Goal: Task Accomplishment & Management: Manage account settings

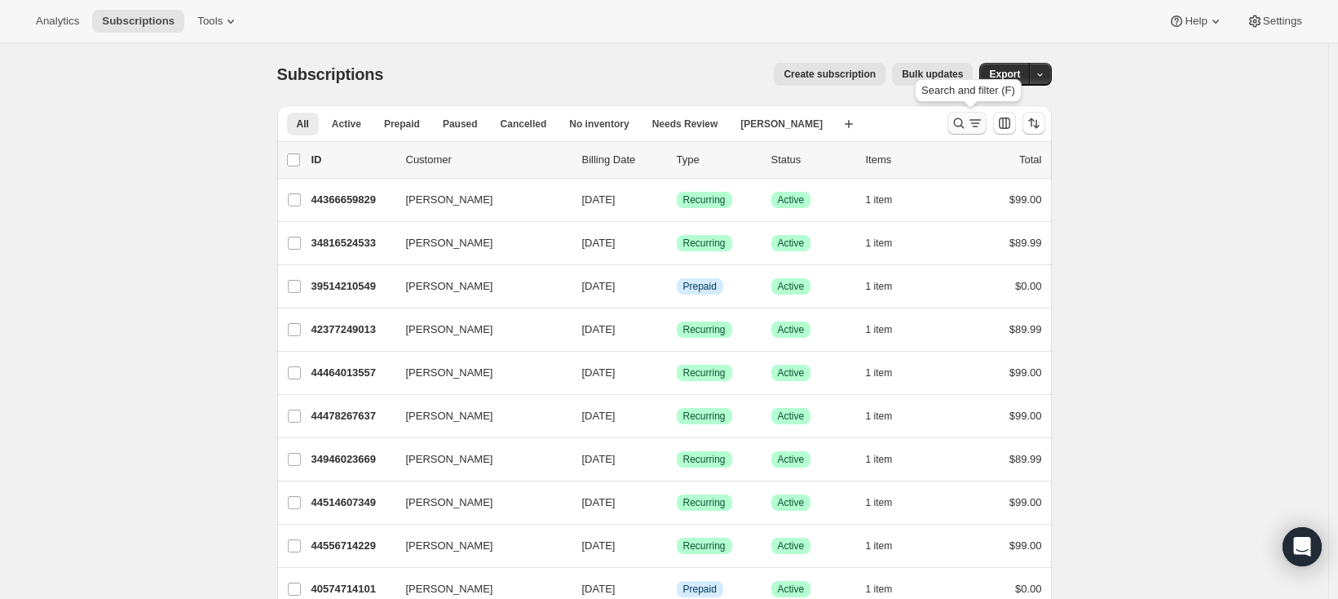
click at [964, 126] on icon "Search and filter results" at bounding box center [958, 123] width 11 height 11
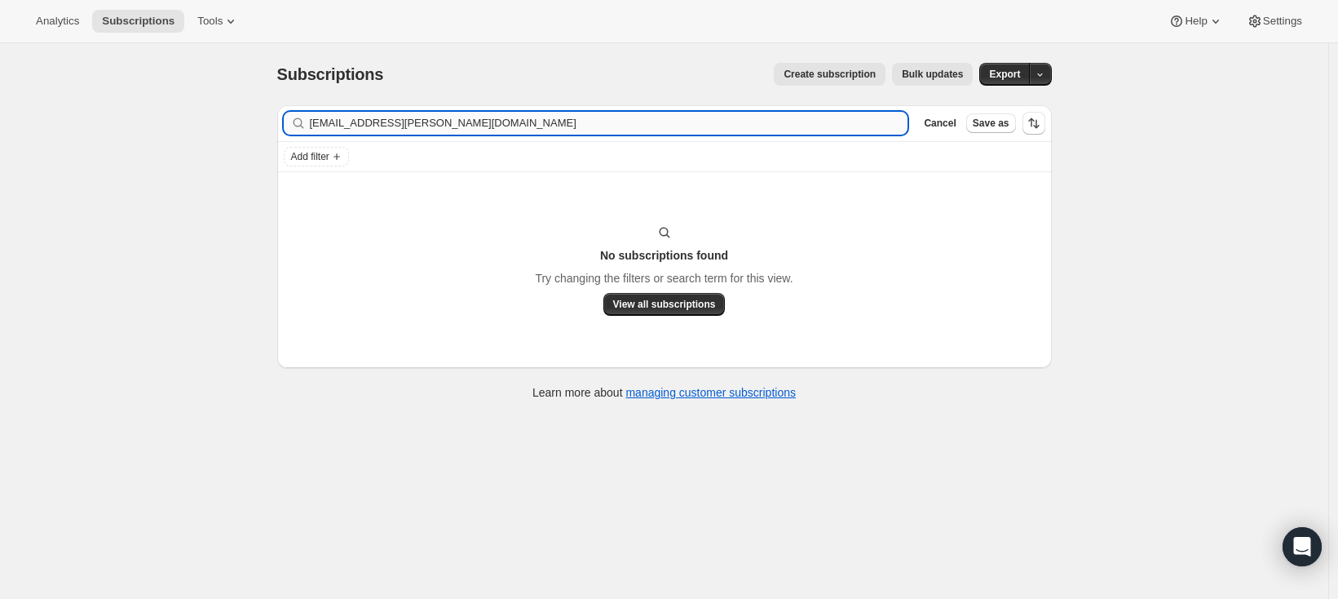
drag, startPoint x: 335, startPoint y: 124, endPoint x: 548, endPoint y: 134, distance: 213.1
click at [548, 134] on input "[EMAIL_ADDRESS][PERSON_NAME][DOMAIN_NAME]" at bounding box center [609, 123] width 599 height 23
type input "kaila"
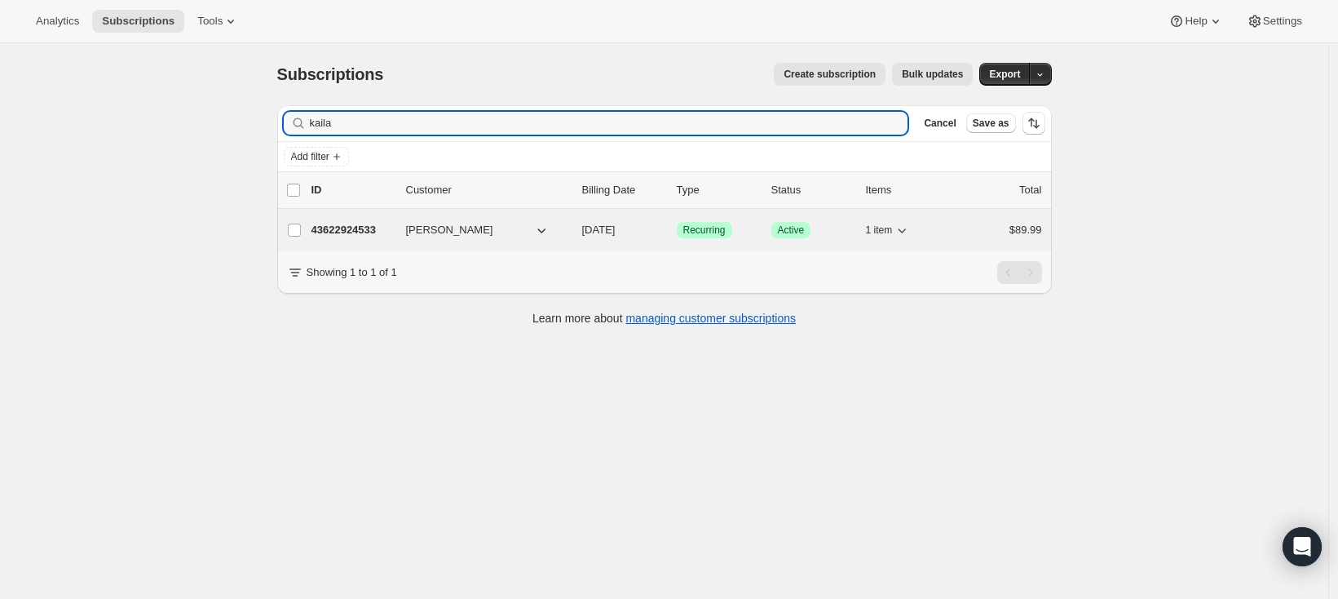
click at [380, 228] on p "43622924533" at bounding box center [353, 230] width 82 height 16
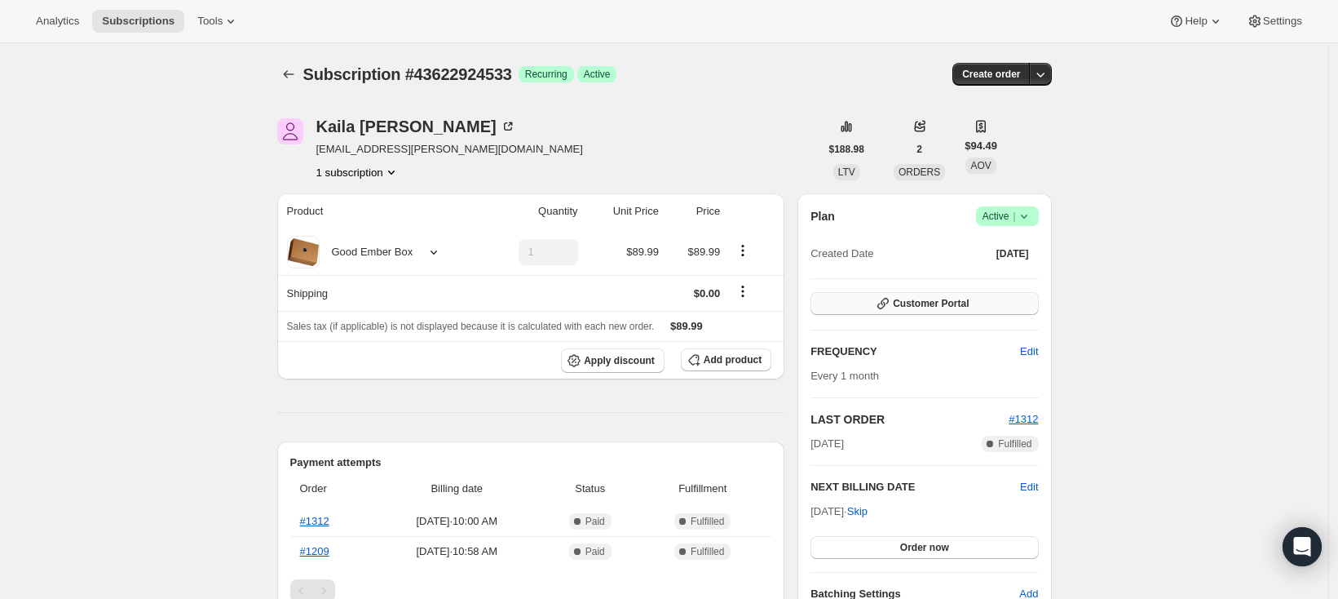
click at [935, 299] on span "Customer Portal" at bounding box center [931, 303] width 76 height 13
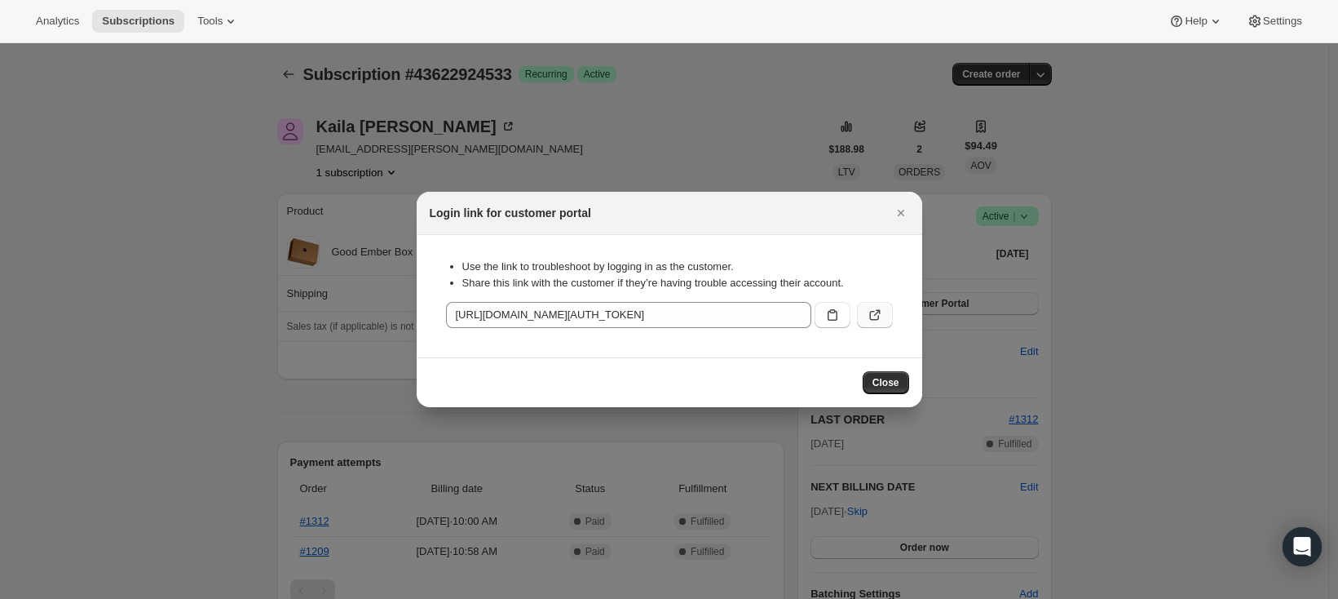
click at [880, 308] on icon ":rco:" at bounding box center [875, 315] width 16 height 16
click at [833, 313] on icon ":rco:" at bounding box center [833, 315] width 16 height 16
click at [148, 302] on div at bounding box center [669, 299] width 1338 height 599
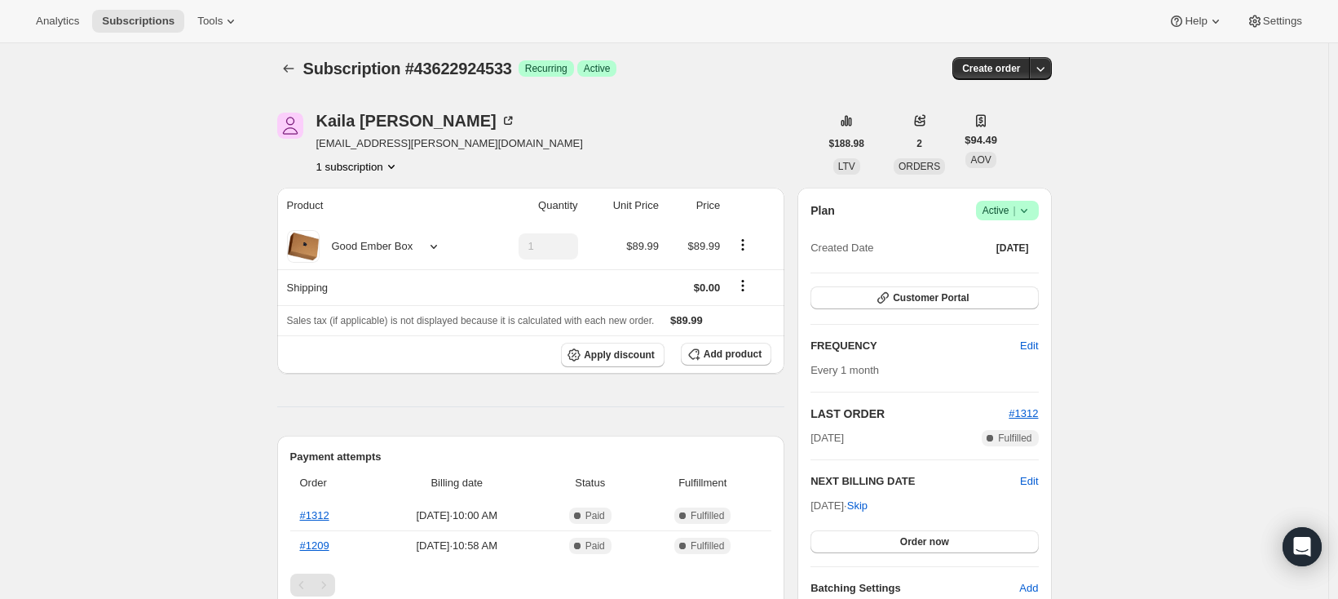
scroll to position [7, 0]
click at [951, 295] on span "Customer Portal" at bounding box center [931, 296] width 76 height 13
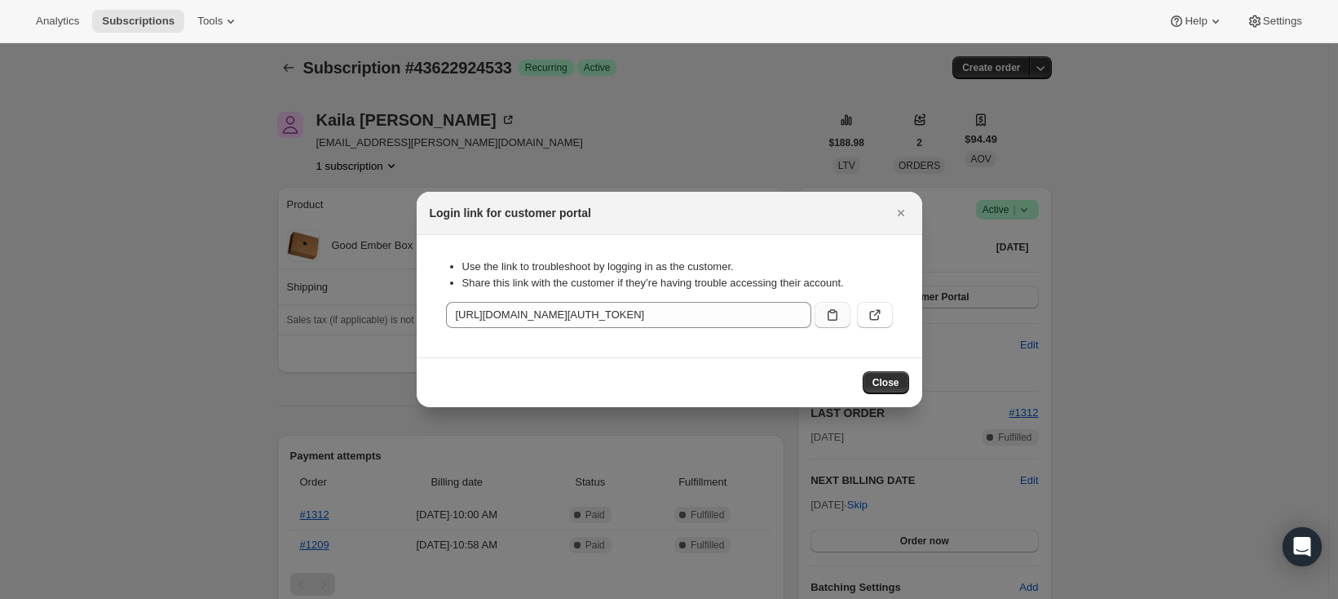
click at [838, 317] on icon ":rco:" at bounding box center [833, 315] width 16 height 16
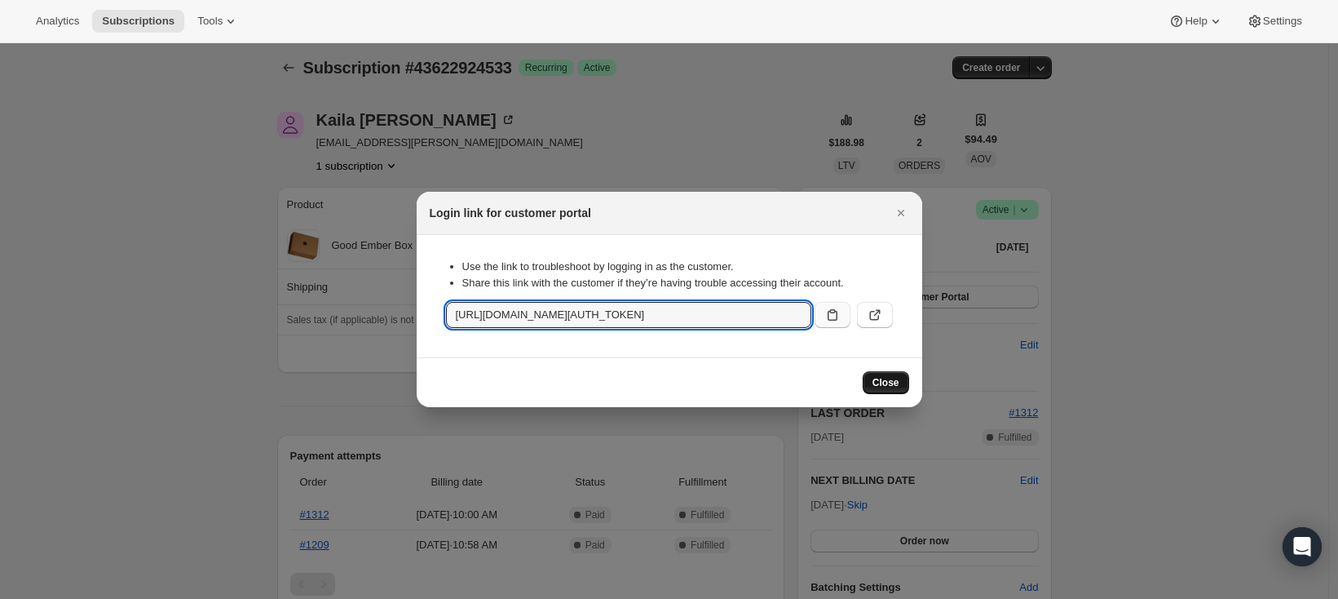
click at [884, 378] on span "Close" at bounding box center [886, 382] width 27 height 13
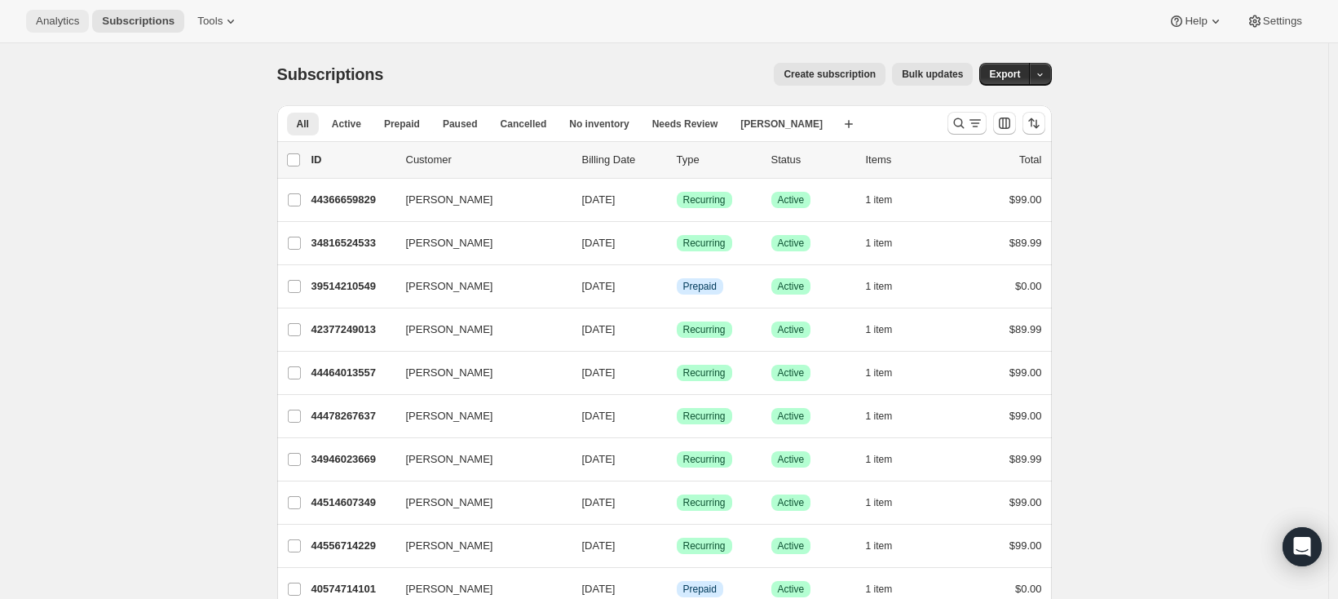
click at [71, 25] on span "Analytics" at bounding box center [57, 21] width 43 height 13
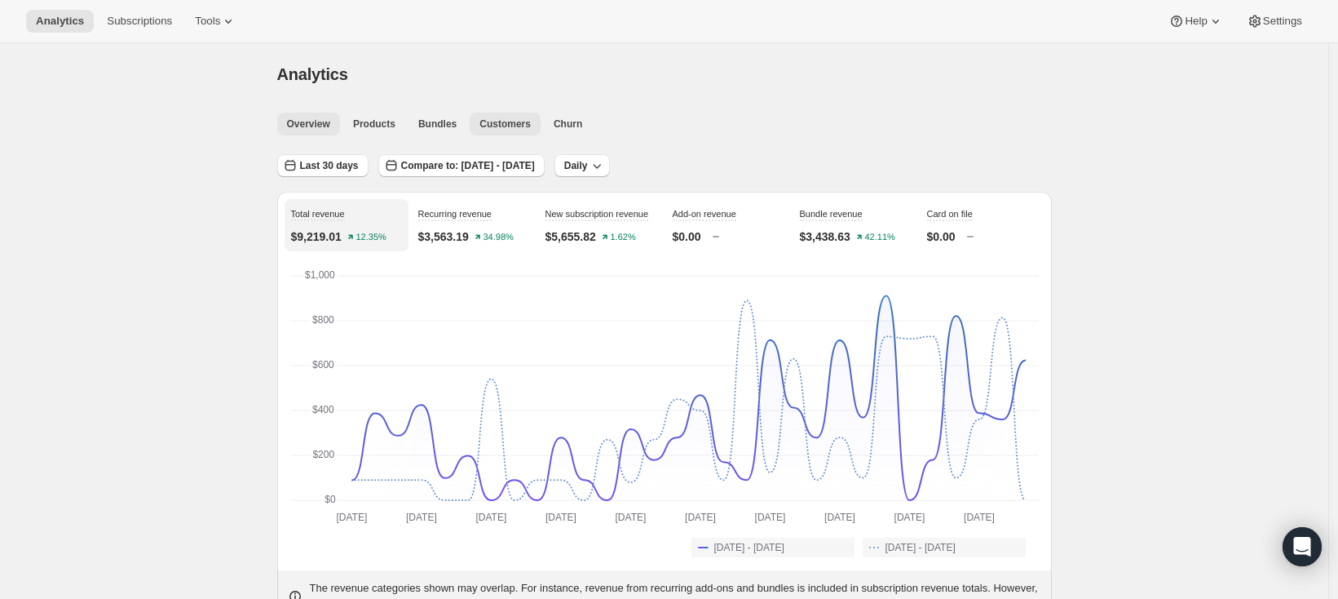
click at [531, 126] on span "Customers" at bounding box center [505, 123] width 51 height 13
